Goal: Communication & Community: Participate in discussion

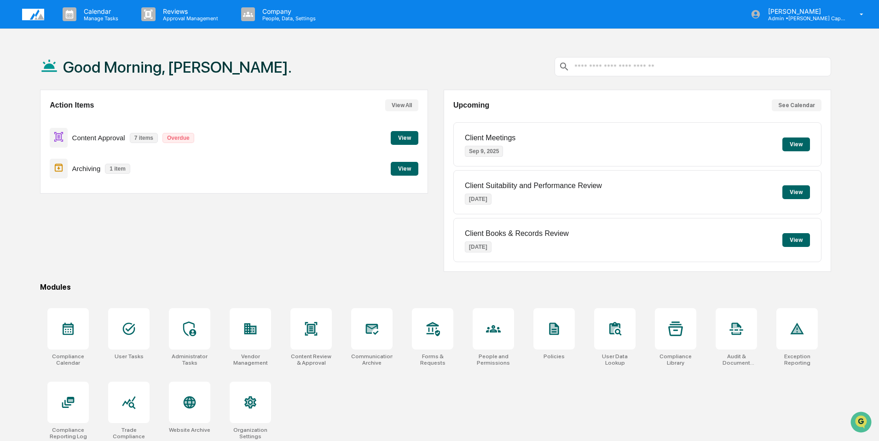
click at [402, 136] on button "View" at bounding box center [405, 138] width 28 height 14
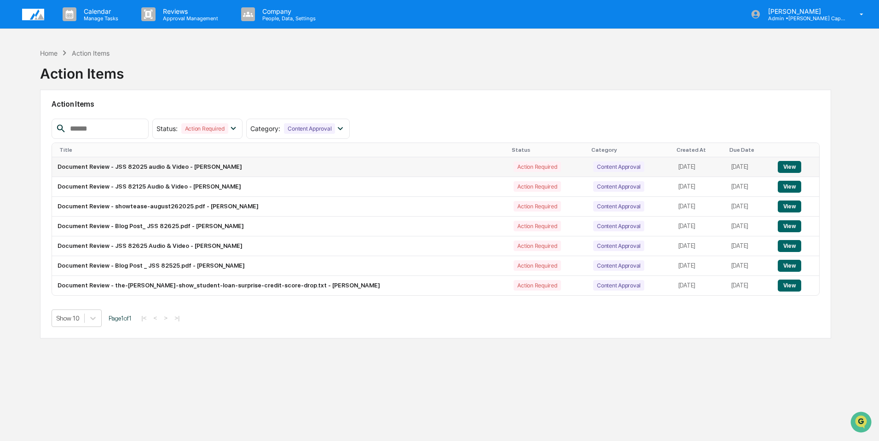
click at [406, 162] on td "Document Review - JSS 82025 audio & Video - [PERSON_NAME]" at bounding box center [280, 167] width 456 height 20
click at [787, 166] on button "View" at bounding box center [789, 167] width 23 height 12
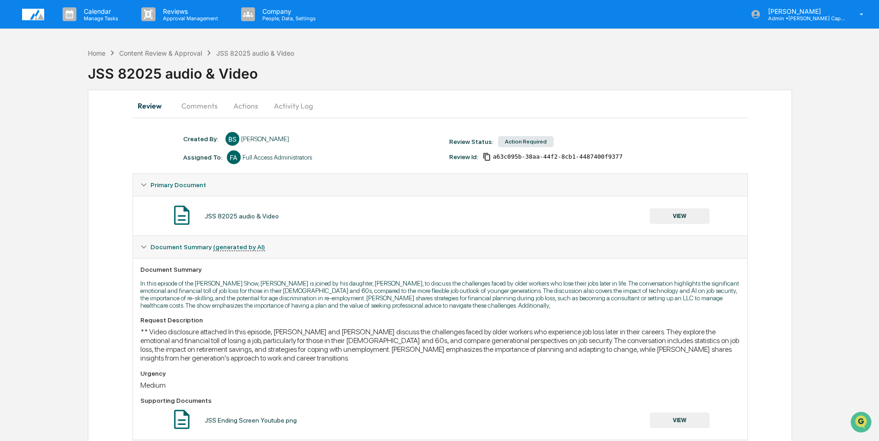
click at [208, 108] on button "Comments" at bounding box center [199, 106] width 51 height 22
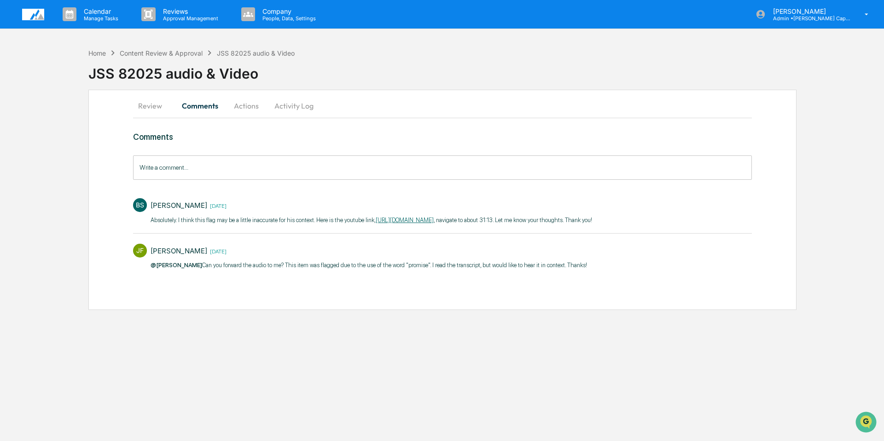
click at [211, 164] on input "Write a comment..." at bounding box center [442, 168] width 618 height 24
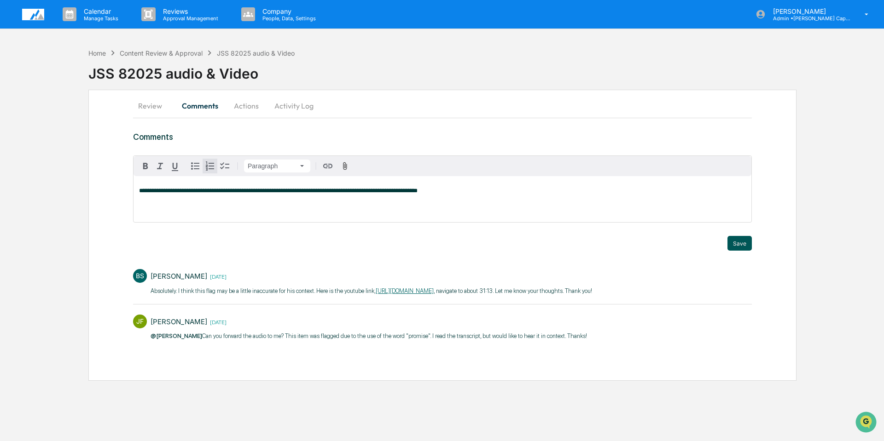
click at [741, 249] on button "Save" at bounding box center [739, 243] width 24 height 15
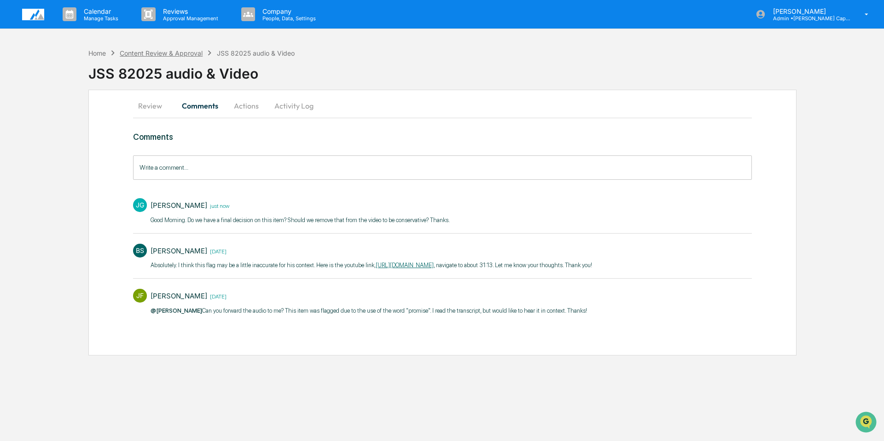
click at [178, 50] on div "Content Review & Approval" at bounding box center [161, 53] width 83 height 8
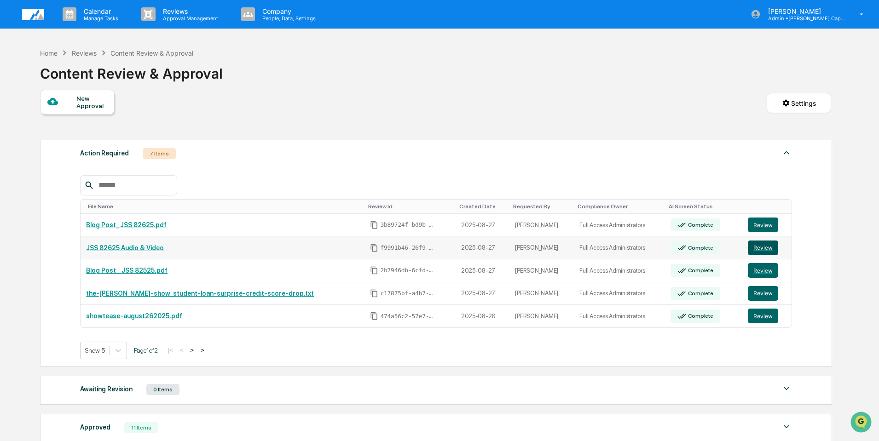
click at [757, 248] on button "Review" at bounding box center [763, 248] width 30 height 15
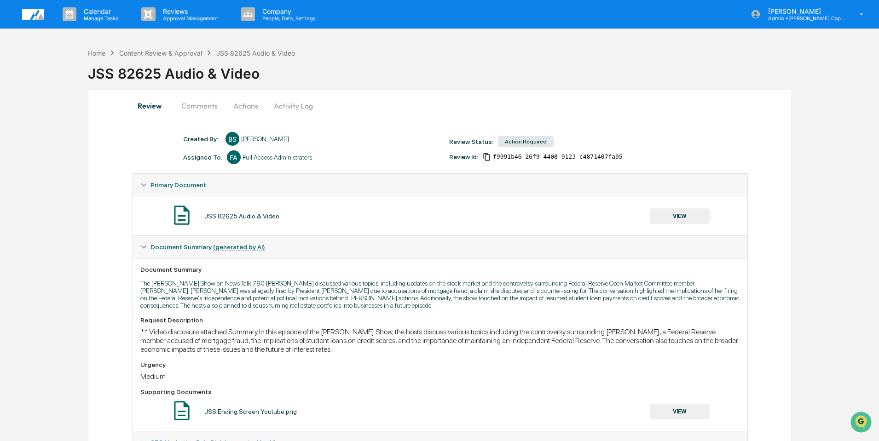
click at [193, 105] on button "Comments" at bounding box center [199, 106] width 51 height 22
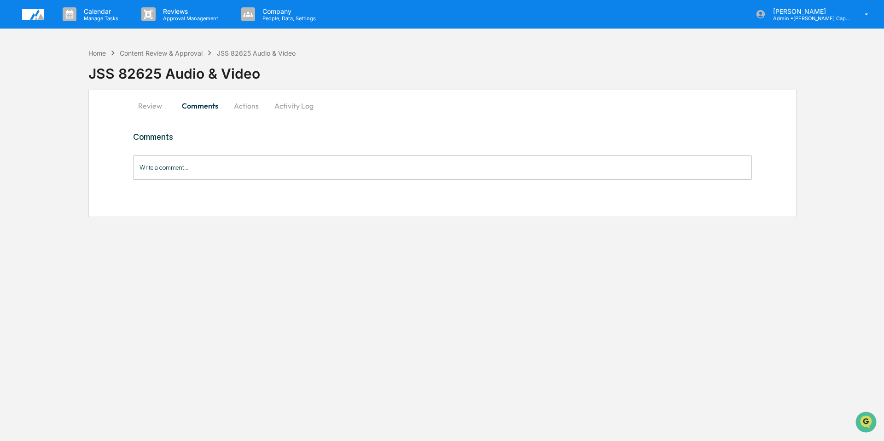
click at [147, 104] on button "Review" at bounding box center [153, 106] width 41 height 22
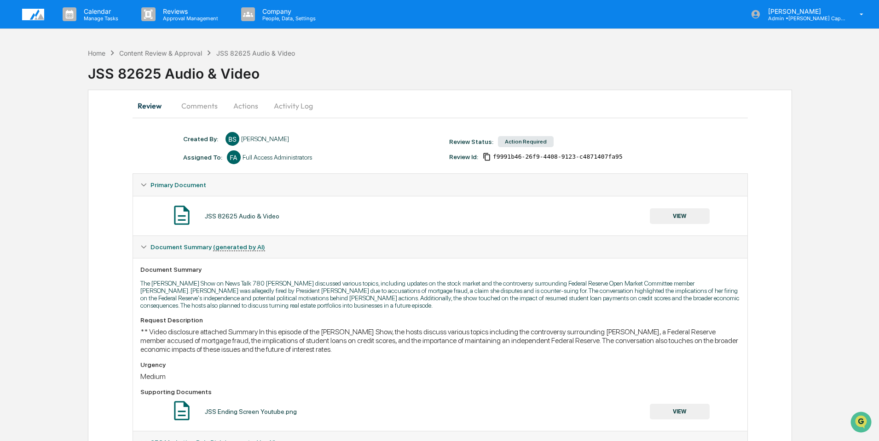
click at [193, 104] on button "Comments" at bounding box center [199, 106] width 51 height 22
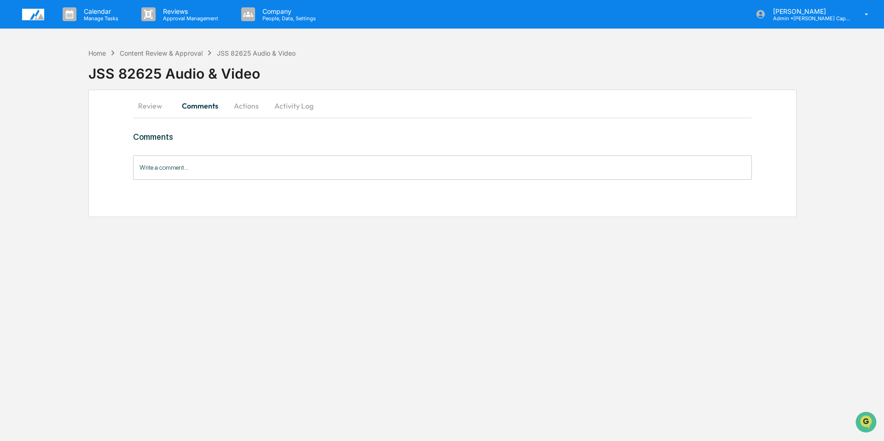
click at [231, 174] on input "Write a comment..." at bounding box center [442, 168] width 618 height 24
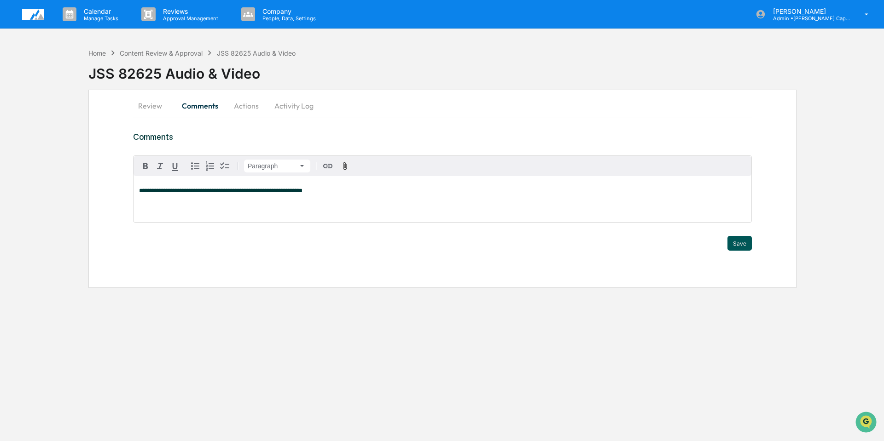
click at [737, 245] on button "Save" at bounding box center [739, 243] width 24 height 15
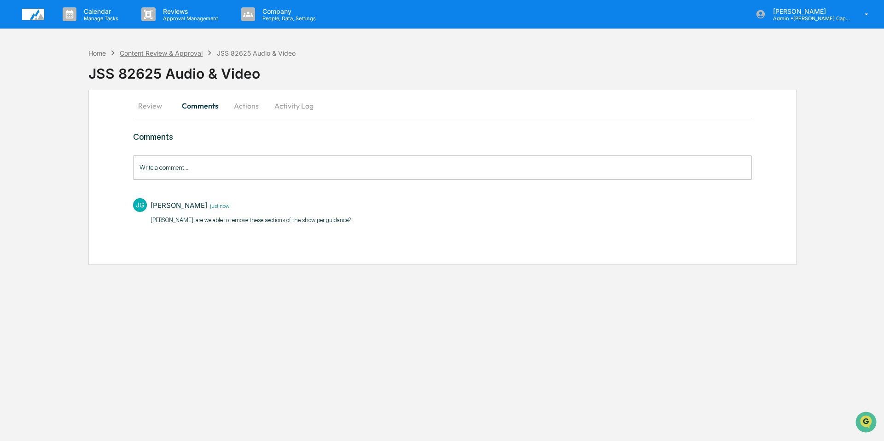
click at [183, 52] on div "Content Review & Approval" at bounding box center [161, 53] width 83 height 8
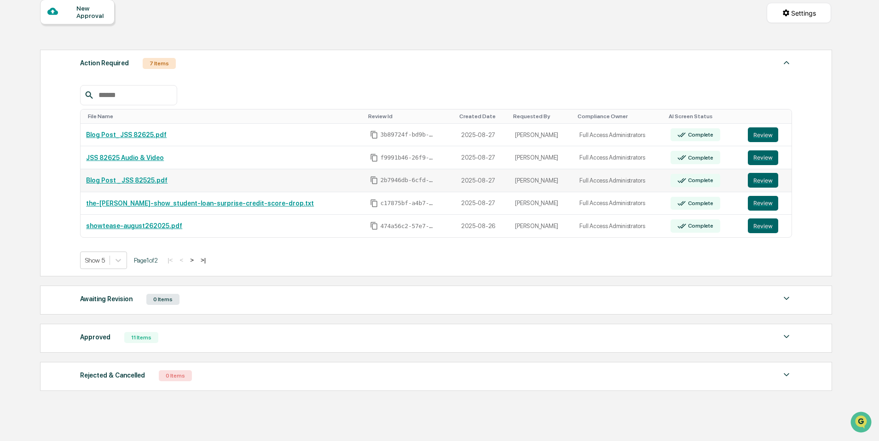
scroll to position [91, 0]
click at [762, 178] on button "Review" at bounding box center [763, 179] width 30 height 15
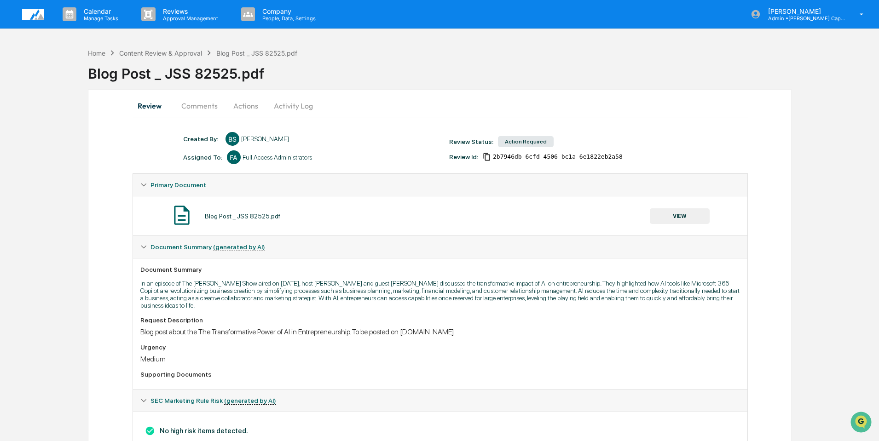
click at [200, 104] on button "Comments" at bounding box center [199, 106] width 51 height 22
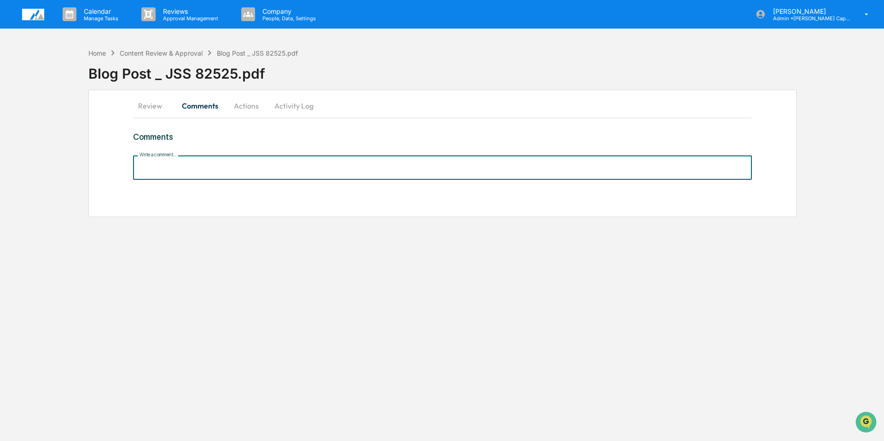
click at [223, 171] on input "Write a comment..." at bounding box center [442, 168] width 618 height 24
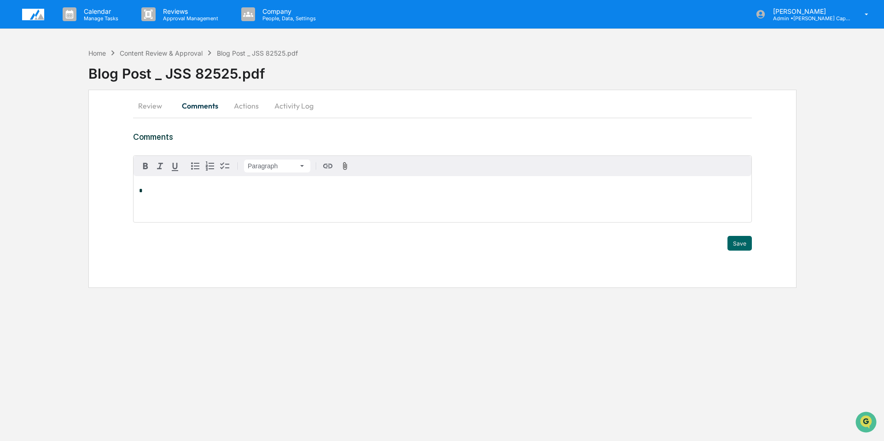
drag, startPoint x: 743, startPoint y: 314, endPoint x: 732, endPoint y: 309, distance: 12.1
click at [740, 312] on div "Calendar Manage Tasks Reviews Approval Management Company People, Data, Setting…" at bounding box center [442, 220] width 884 height 441
click at [195, 104] on button "Comments" at bounding box center [199, 106] width 51 height 22
click at [181, 52] on div "Content Review & Approval" at bounding box center [161, 53] width 83 height 8
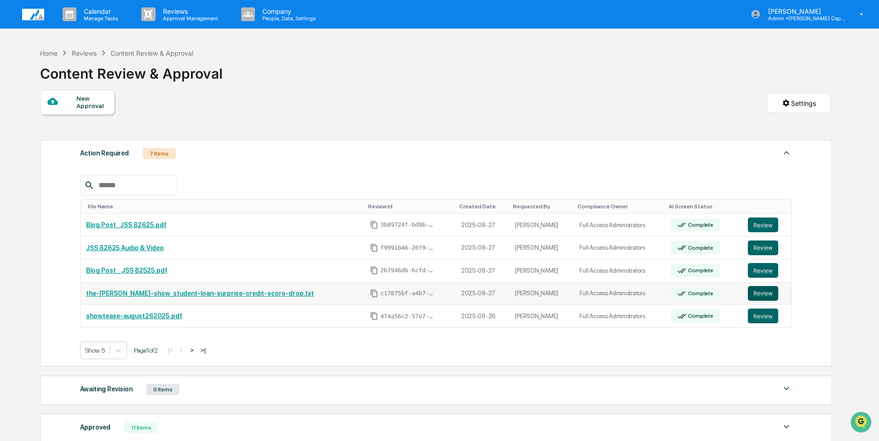
click at [759, 292] on button "Review" at bounding box center [763, 293] width 30 height 15
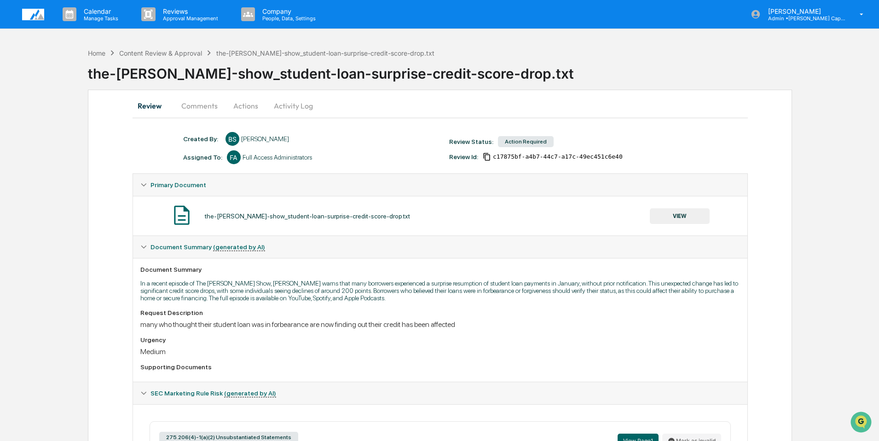
click at [197, 107] on button "Comments" at bounding box center [199, 106] width 51 height 22
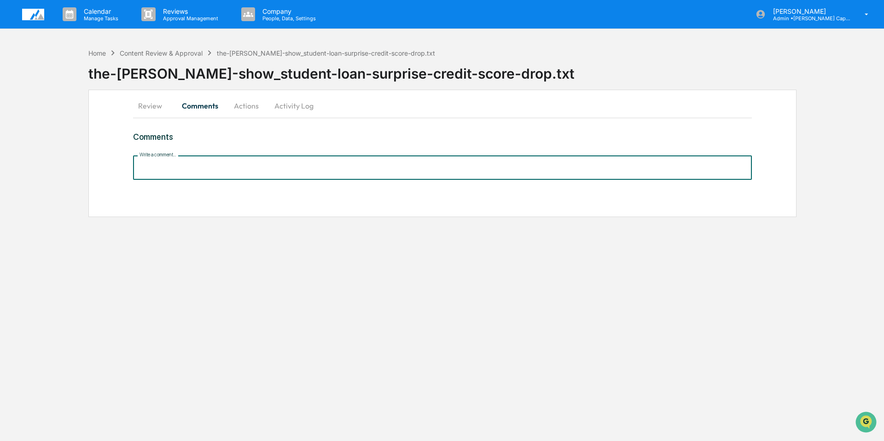
click at [214, 168] on input "Write a comment..." at bounding box center [442, 168] width 618 height 24
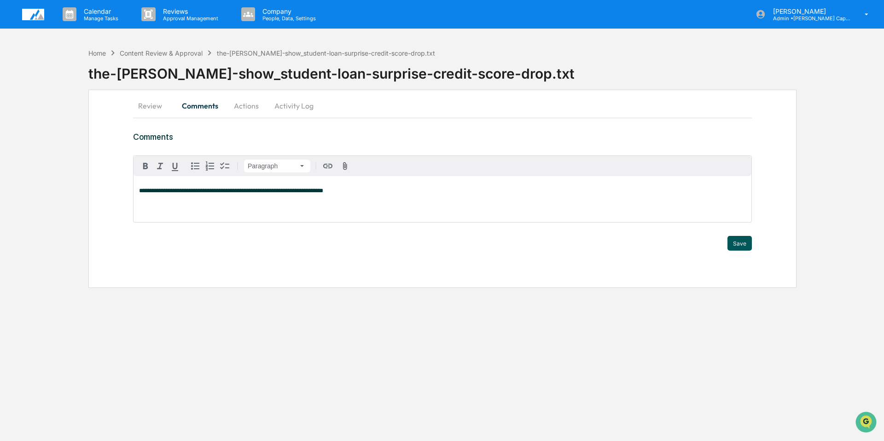
click at [737, 240] on button "Save" at bounding box center [739, 243] width 24 height 15
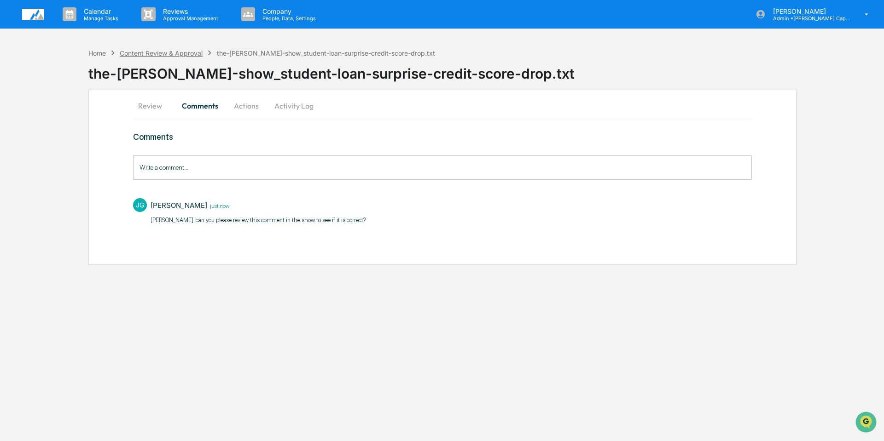
click at [173, 54] on div "Content Review & Approval" at bounding box center [161, 53] width 83 height 8
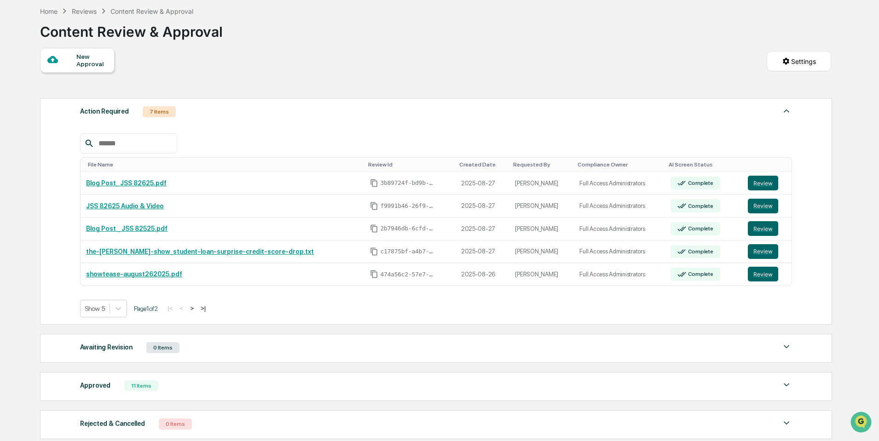
scroll to position [124, 0]
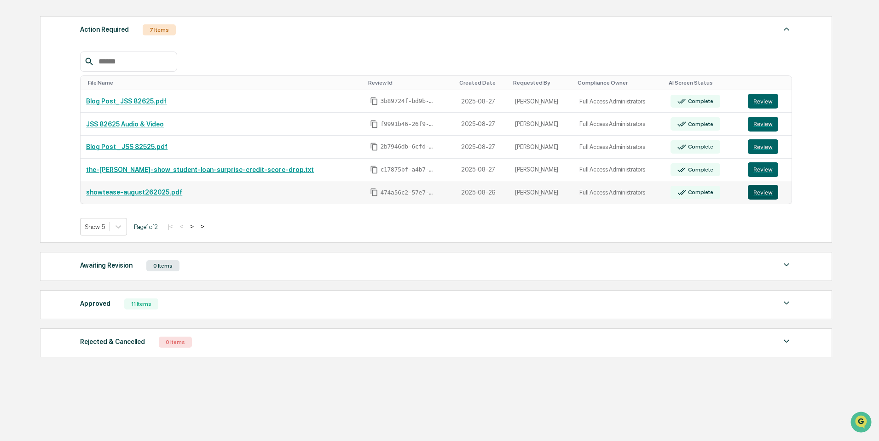
click at [773, 191] on button "Review" at bounding box center [763, 192] width 30 height 15
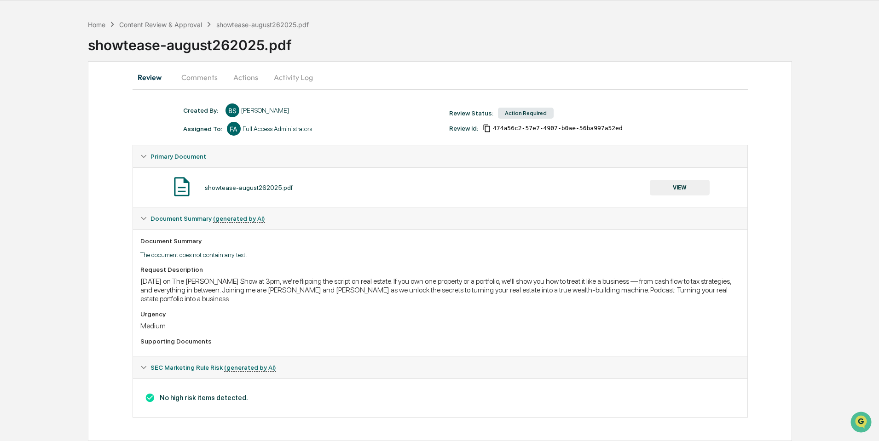
click at [242, 77] on button "Actions" at bounding box center [245, 77] width 41 height 22
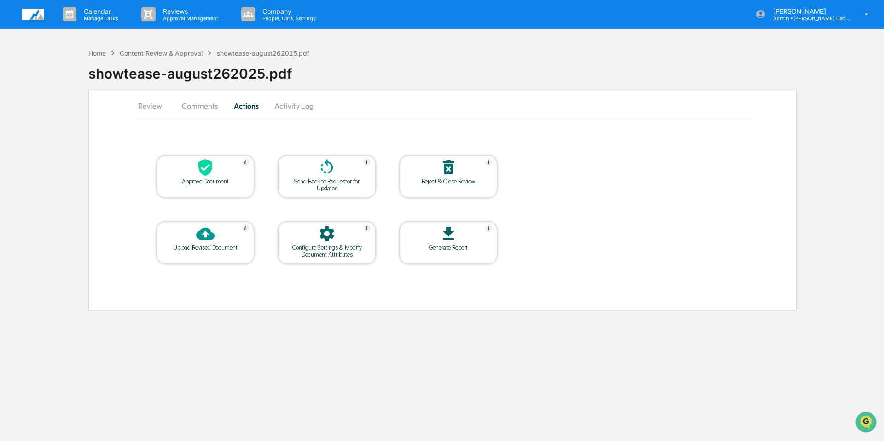
click at [213, 173] on icon at bounding box center [205, 167] width 18 height 18
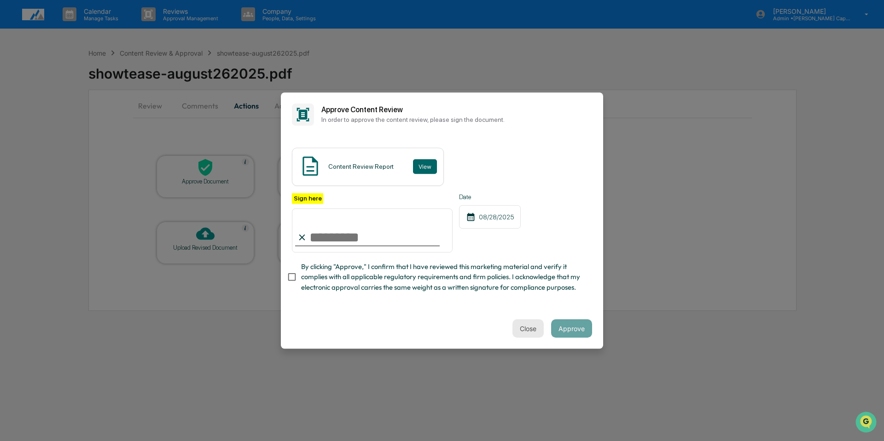
click at [523, 334] on button "Close" at bounding box center [527, 328] width 31 height 18
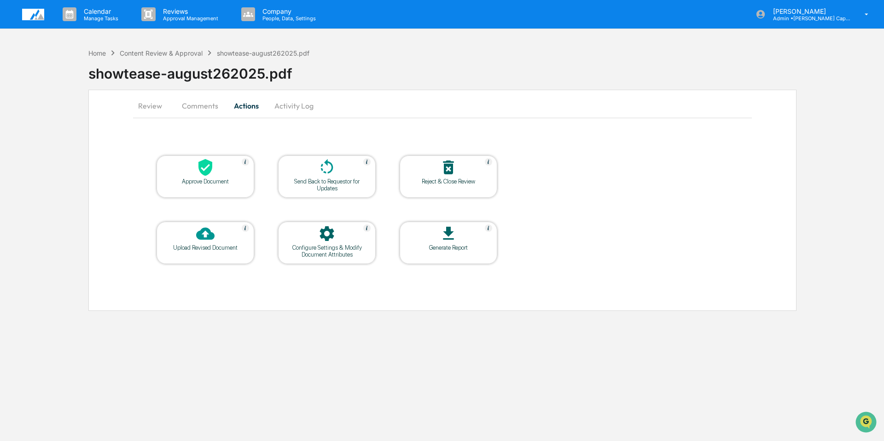
click at [198, 104] on button "Comments" at bounding box center [199, 106] width 51 height 22
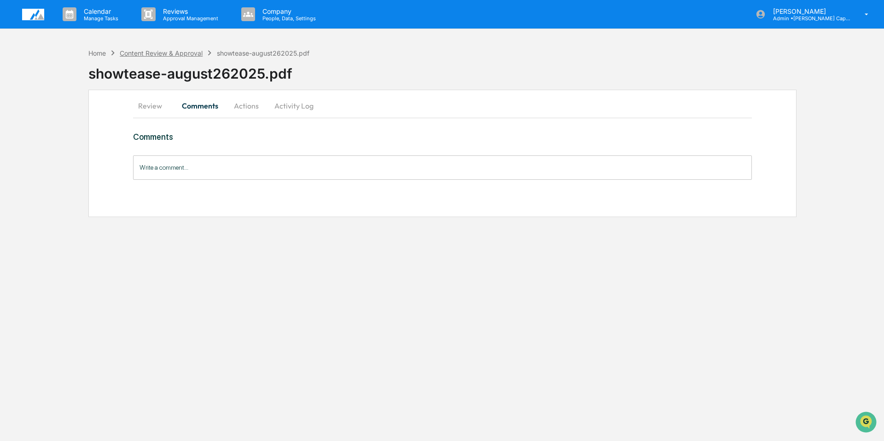
click at [166, 52] on div "Content Review & Approval" at bounding box center [161, 53] width 83 height 8
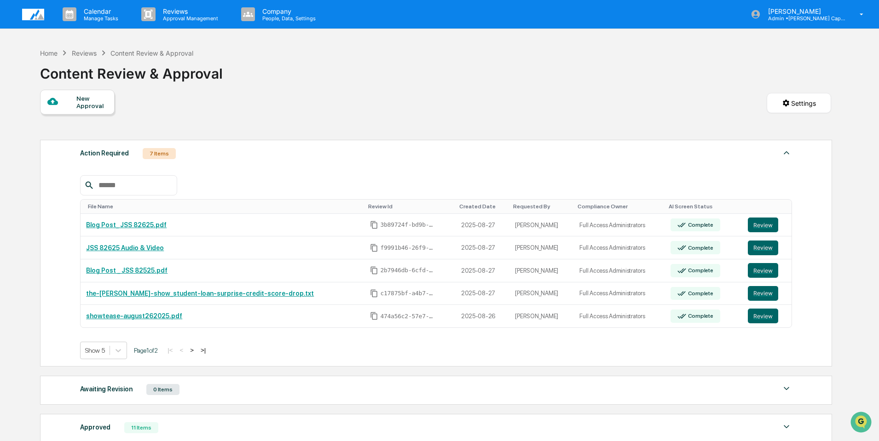
click at [29, 15] on img at bounding box center [33, 15] width 22 height 12
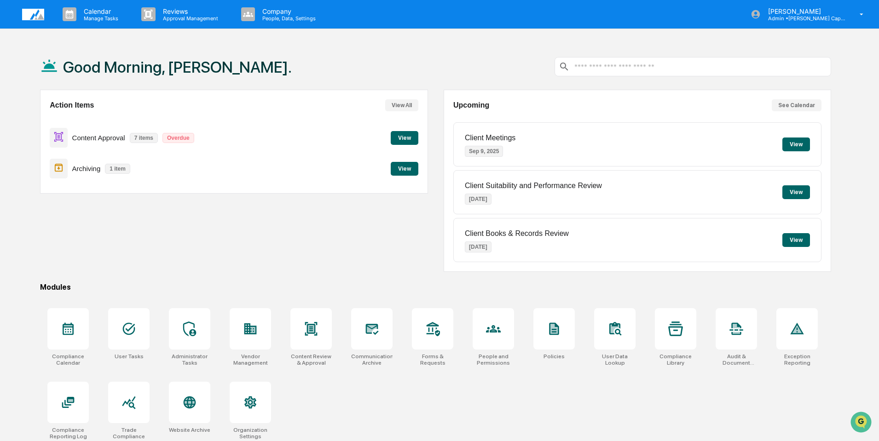
click at [273, 229] on div "Action Items View All Content Approval 7 items Overdue View Archiving 1 item Vi…" at bounding box center [233, 181] width 387 height 182
